Goal: Task Accomplishment & Management: Use online tool/utility

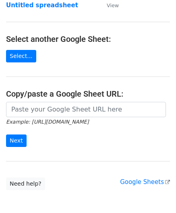
scroll to position [81, 0]
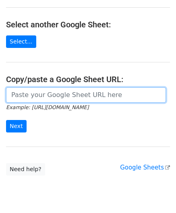
click at [25, 88] on input "url" at bounding box center [86, 95] width 160 height 15
paste input "[URL][DOMAIN_NAME]"
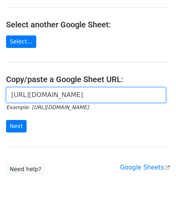
scroll to position [0, 161]
type input "[URL][DOMAIN_NAME]"
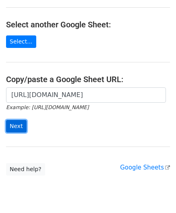
click at [18, 124] on input "Next" at bounding box center [16, 126] width 21 height 13
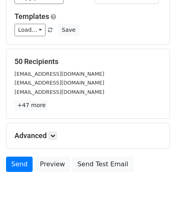
scroll to position [98, 0]
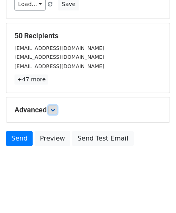
click at [55, 108] on icon at bounding box center [52, 110] width 5 height 5
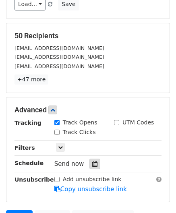
click at [92, 162] on icon at bounding box center [94, 164] width 5 height 6
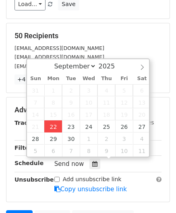
type input "2025-09-22 12:00"
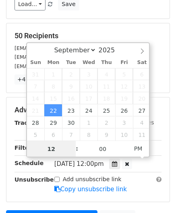
scroll to position [0, 0]
paste input "Hour"
type input "2"
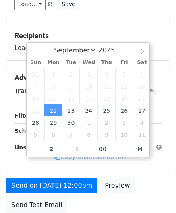
type input "2025-09-22 14:00"
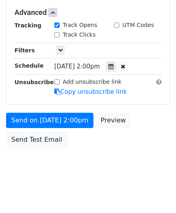
scroll to position [196, 0]
